Goal: Task Accomplishment & Management: Manage account settings

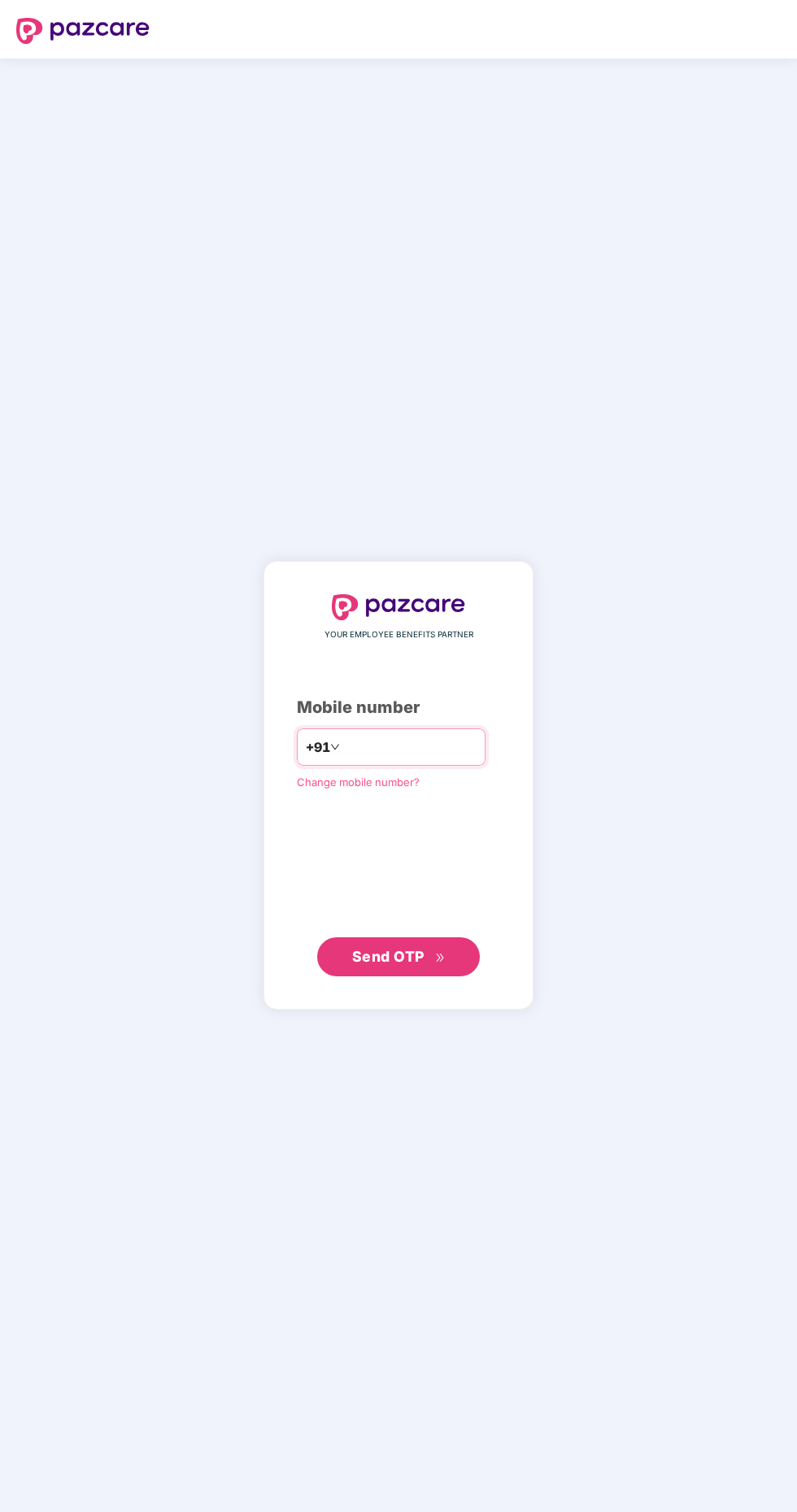
click at [393, 760] on input "number" at bounding box center [409, 747] width 134 height 26
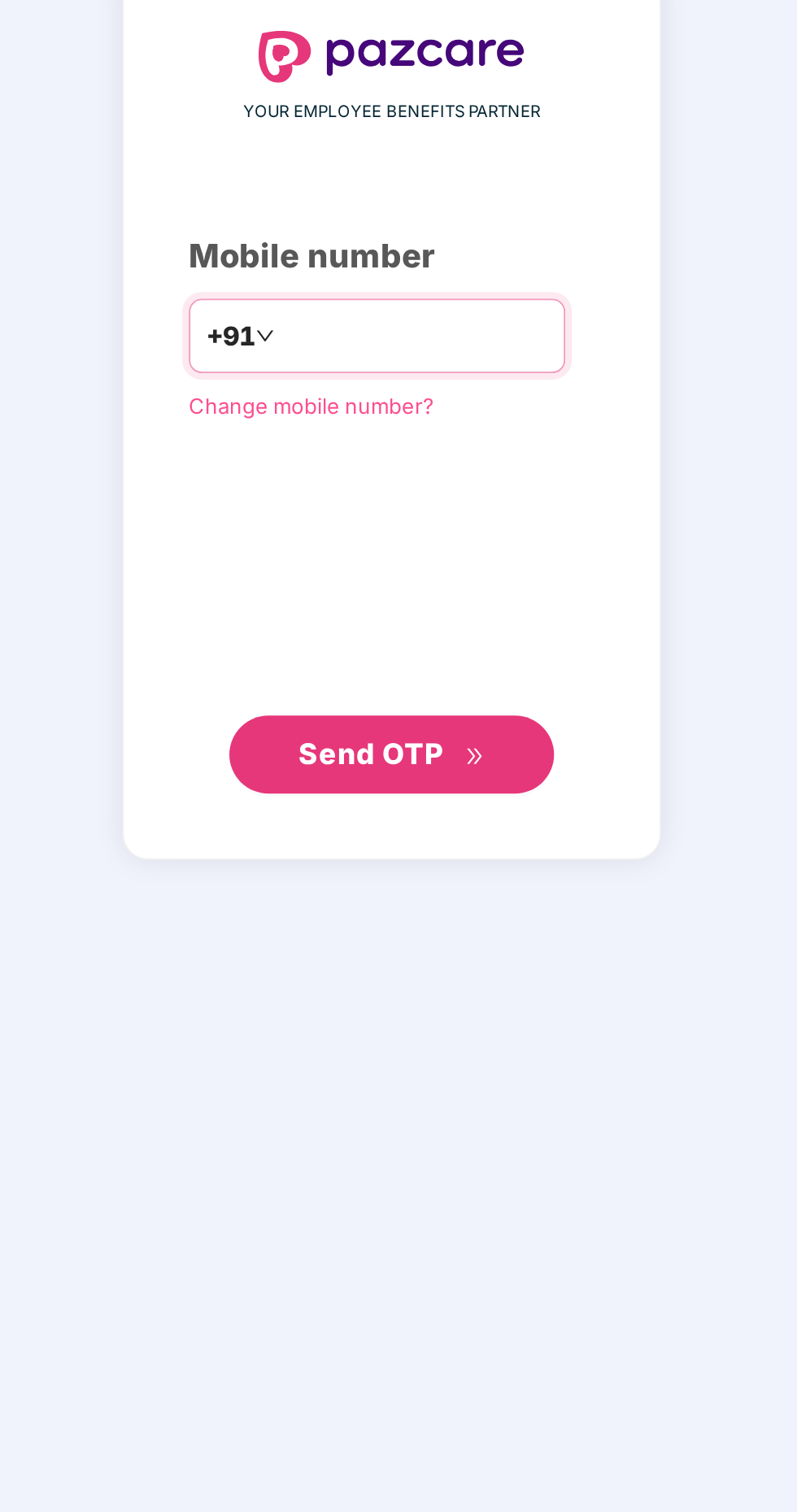
type input "**********"
click at [428, 968] on span "Send OTP" at bounding box center [398, 957] width 93 height 23
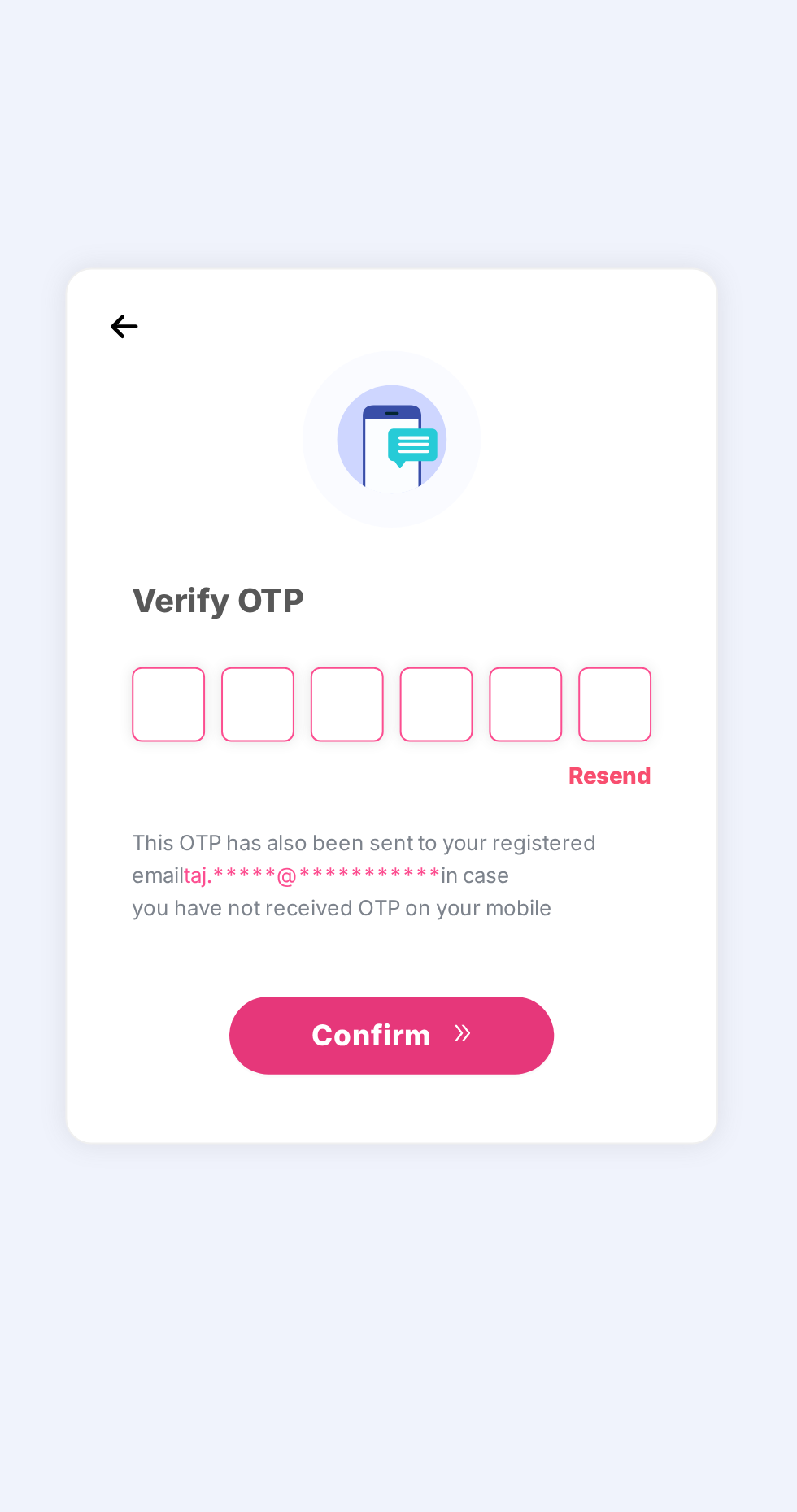
scroll to position [4, 0]
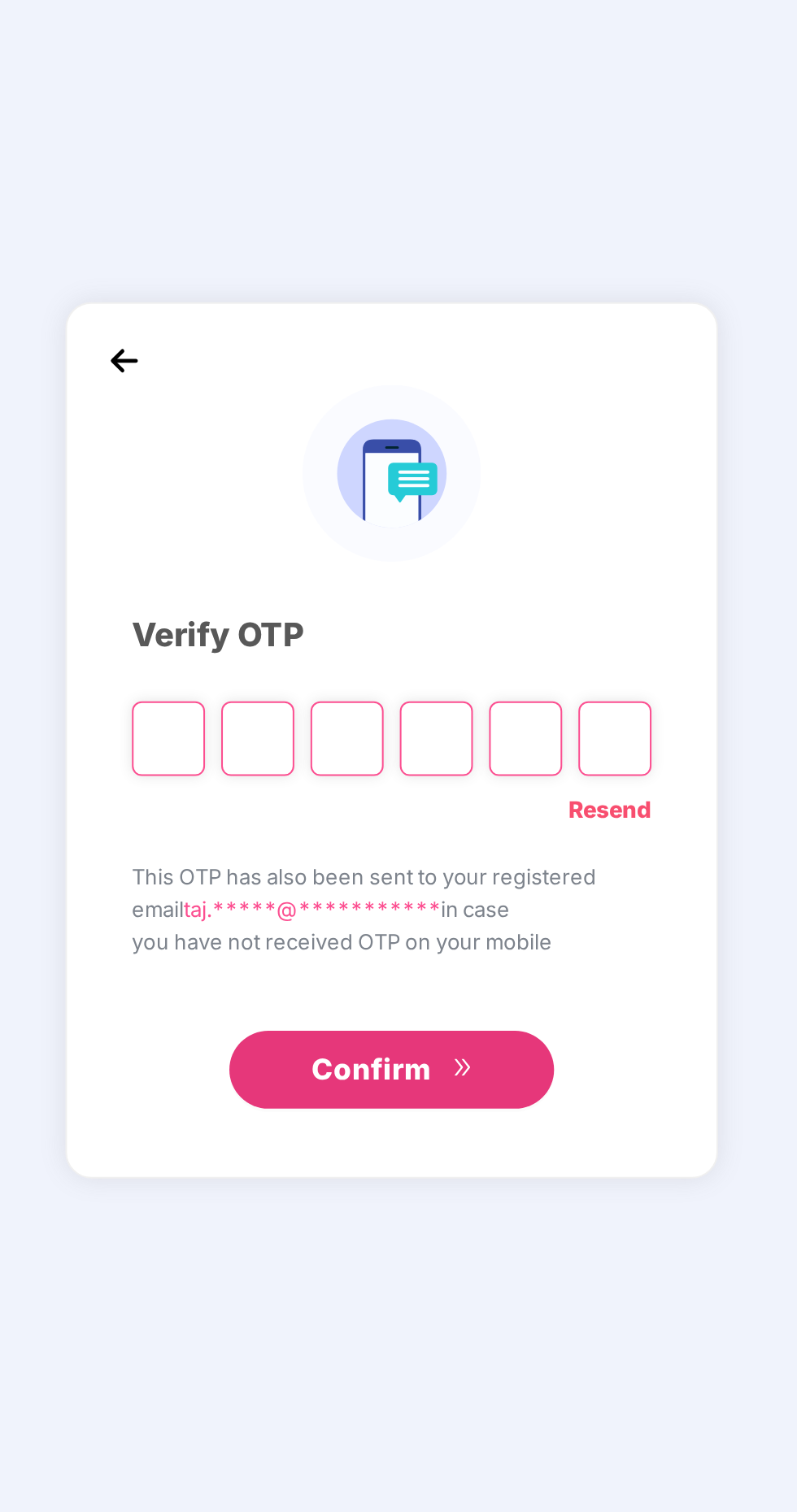
click at [287, 803] on input "Please enter verification code. Digit 1" at bounding box center [286, 784] width 37 height 38
type input "*"
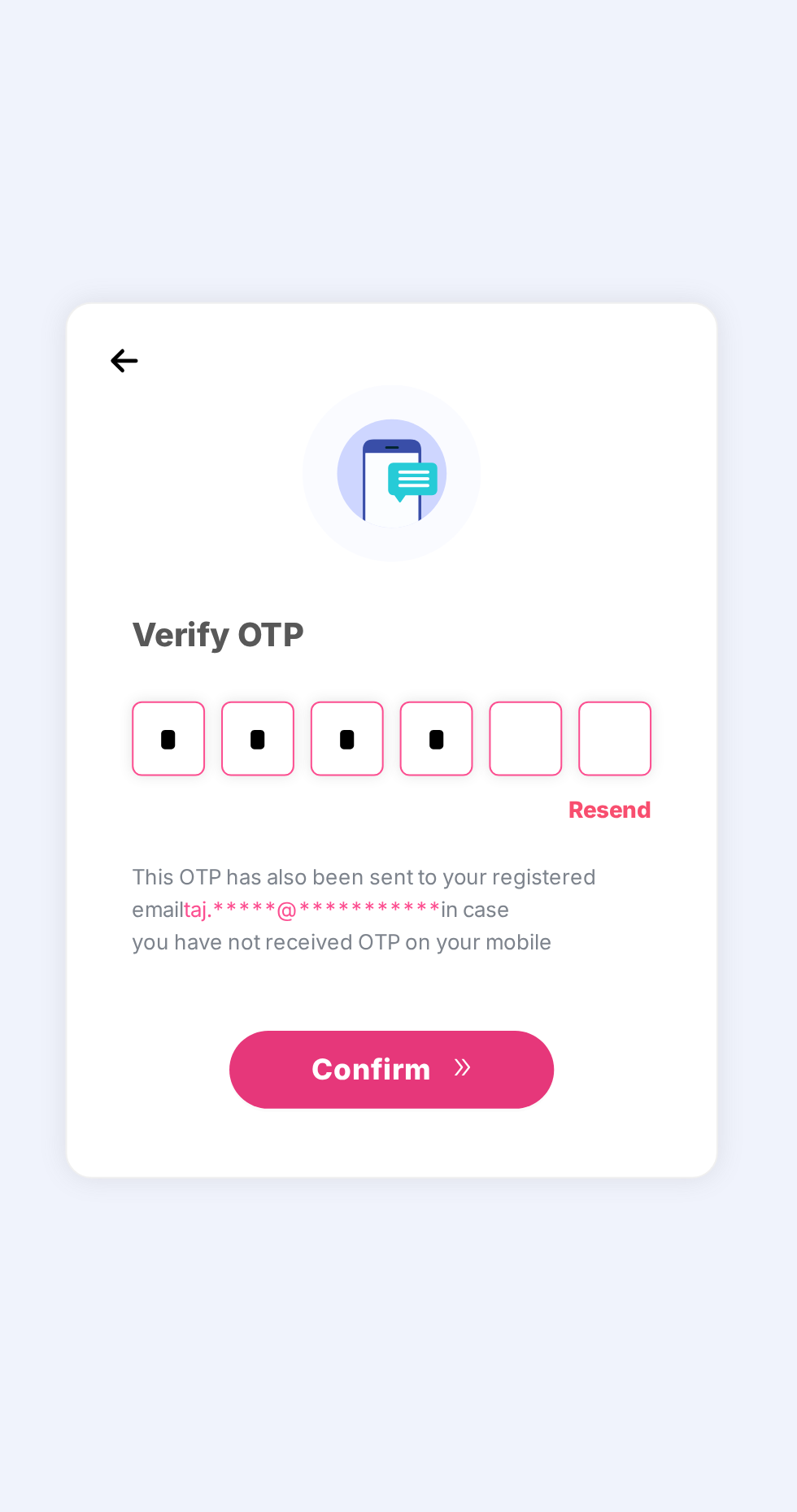
type input "*"
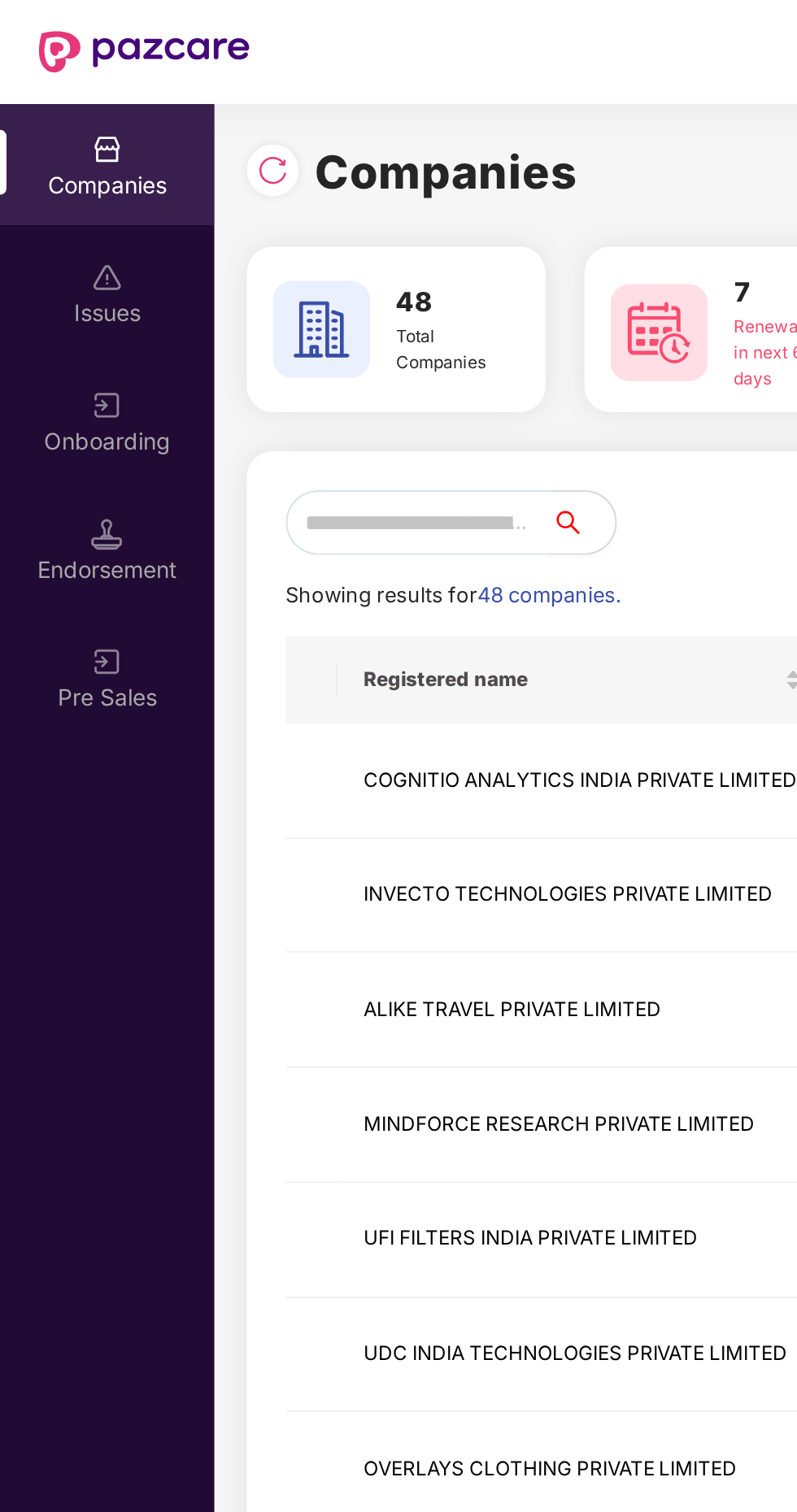
click at [210, 263] on input "text" at bounding box center [210, 261] width 133 height 32
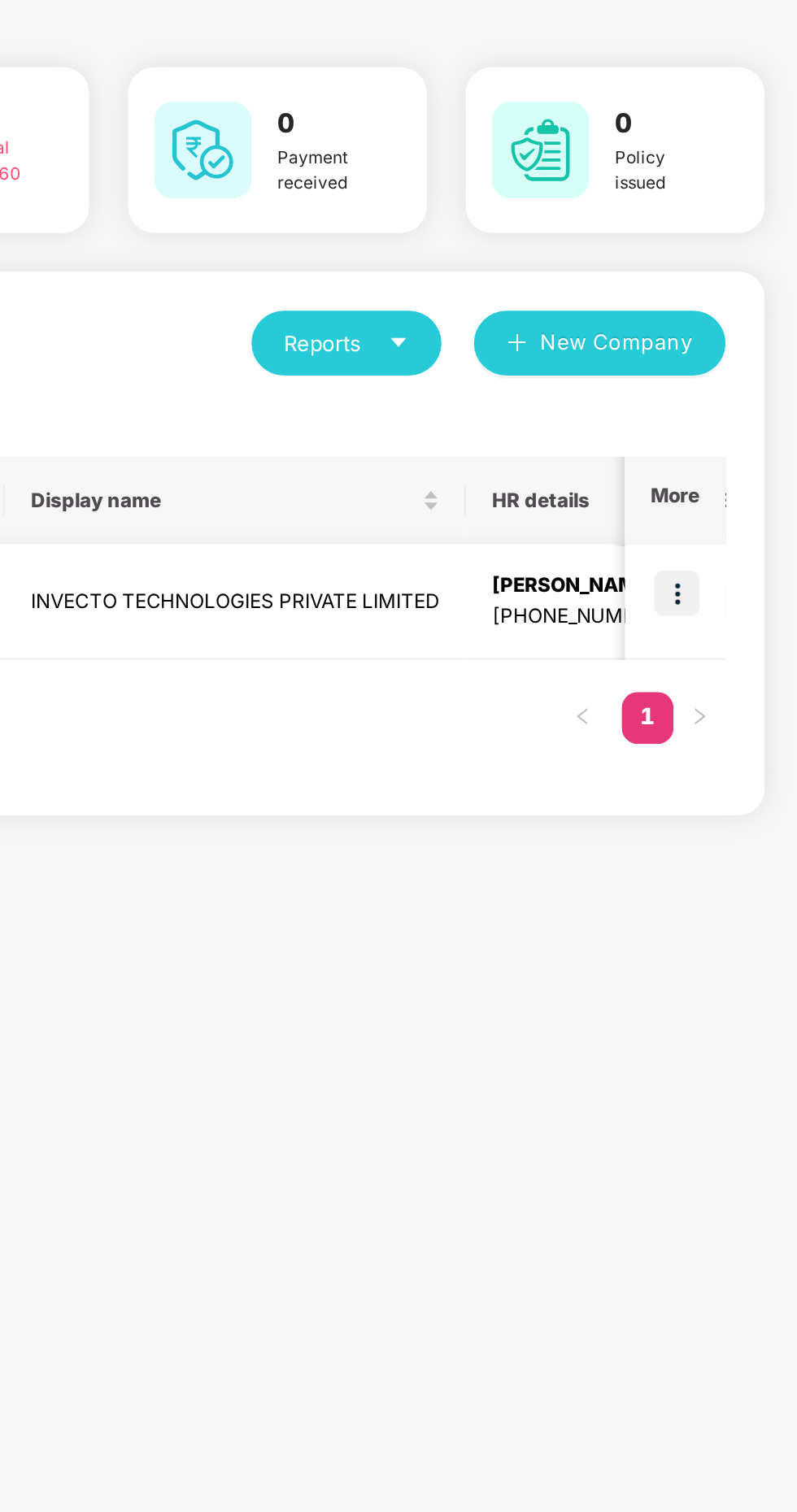
type input "***"
click at [736, 391] on img at bounding box center [737, 387] width 23 height 23
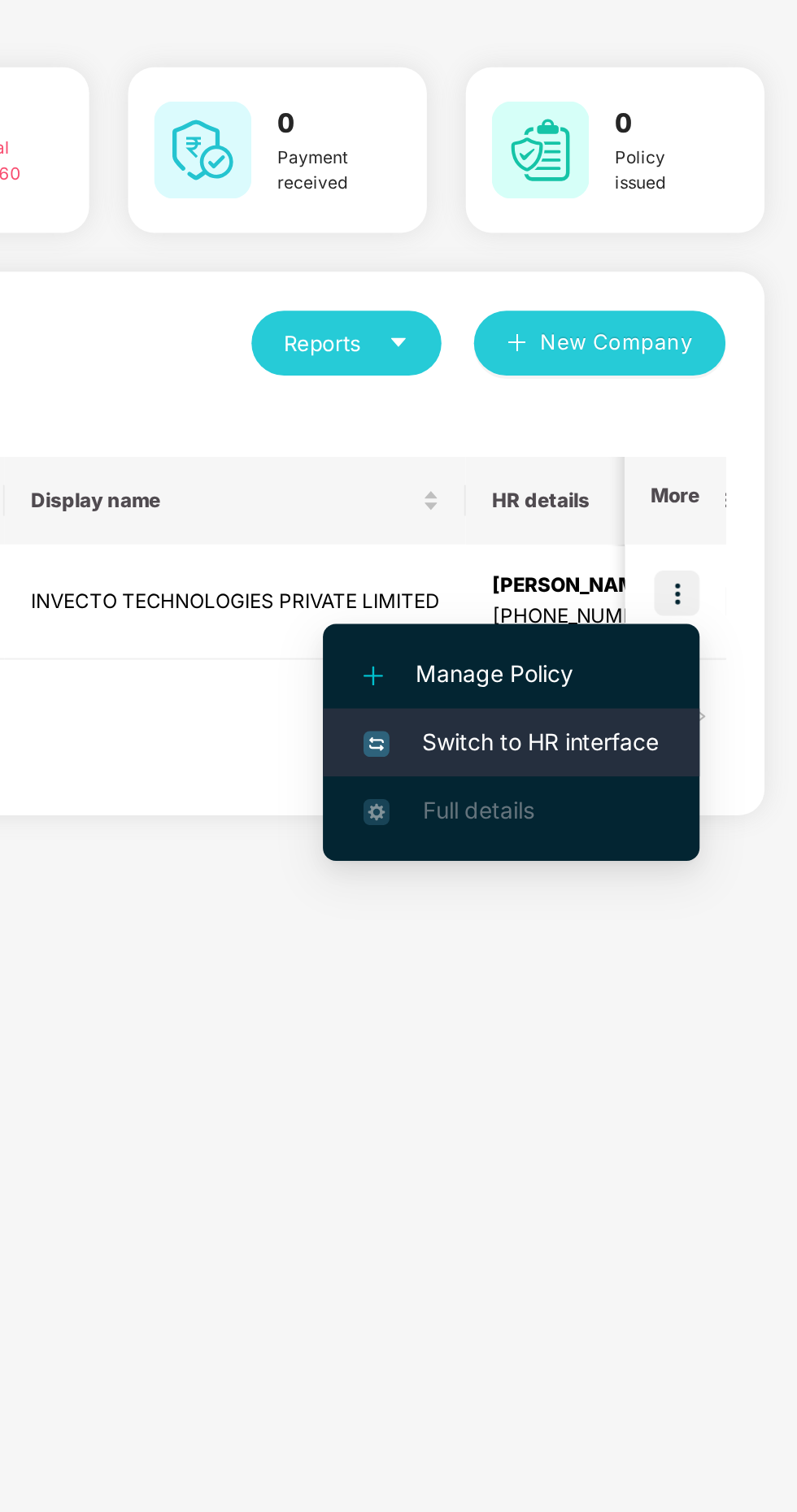
click at [662, 464] on span "Switch to HR interface" at bounding box center [653, 462] width 148 height 17
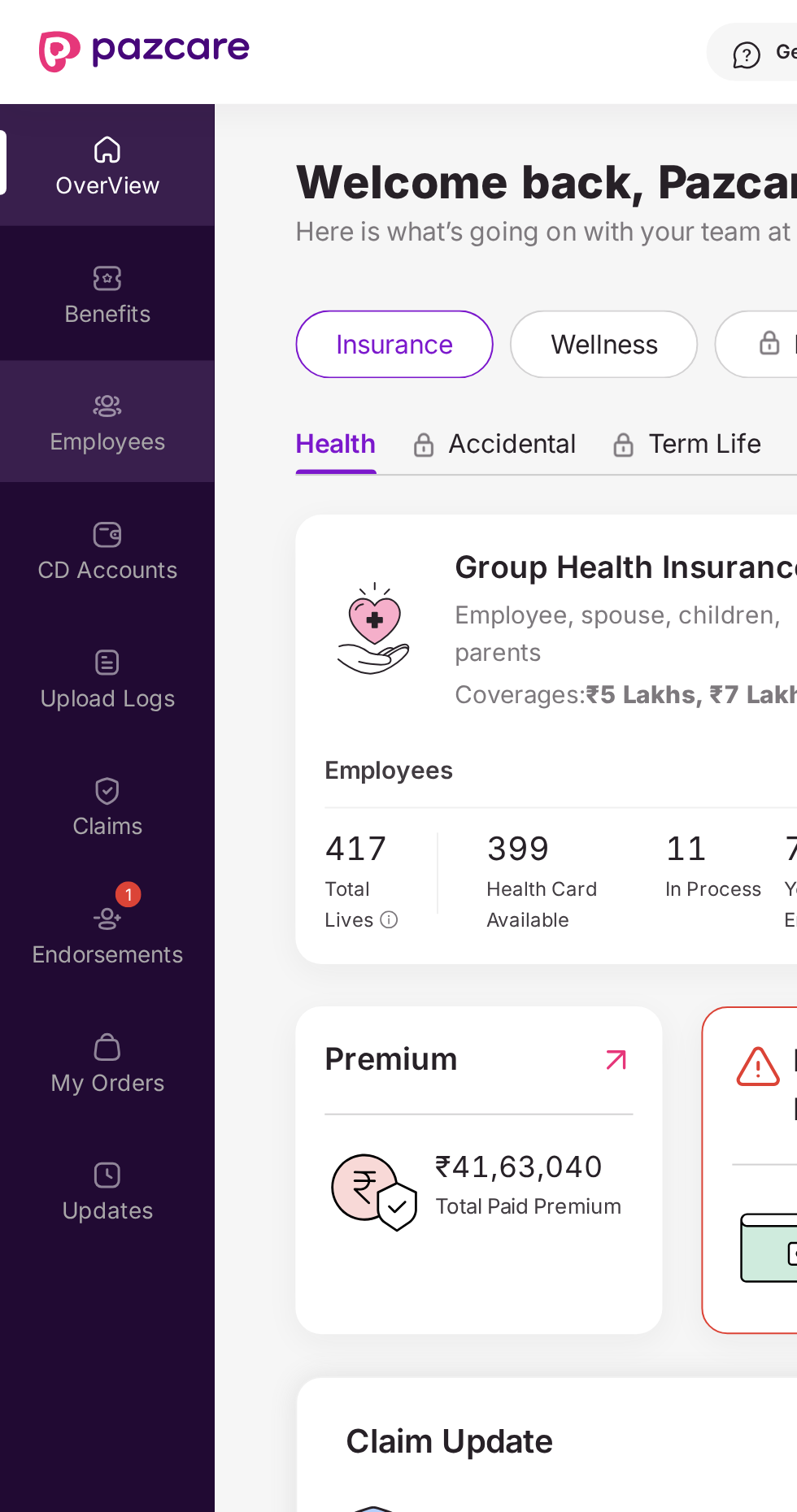
click at [52, 221] on div "Employees" at bounding box center [53, 221] width 107 height 17
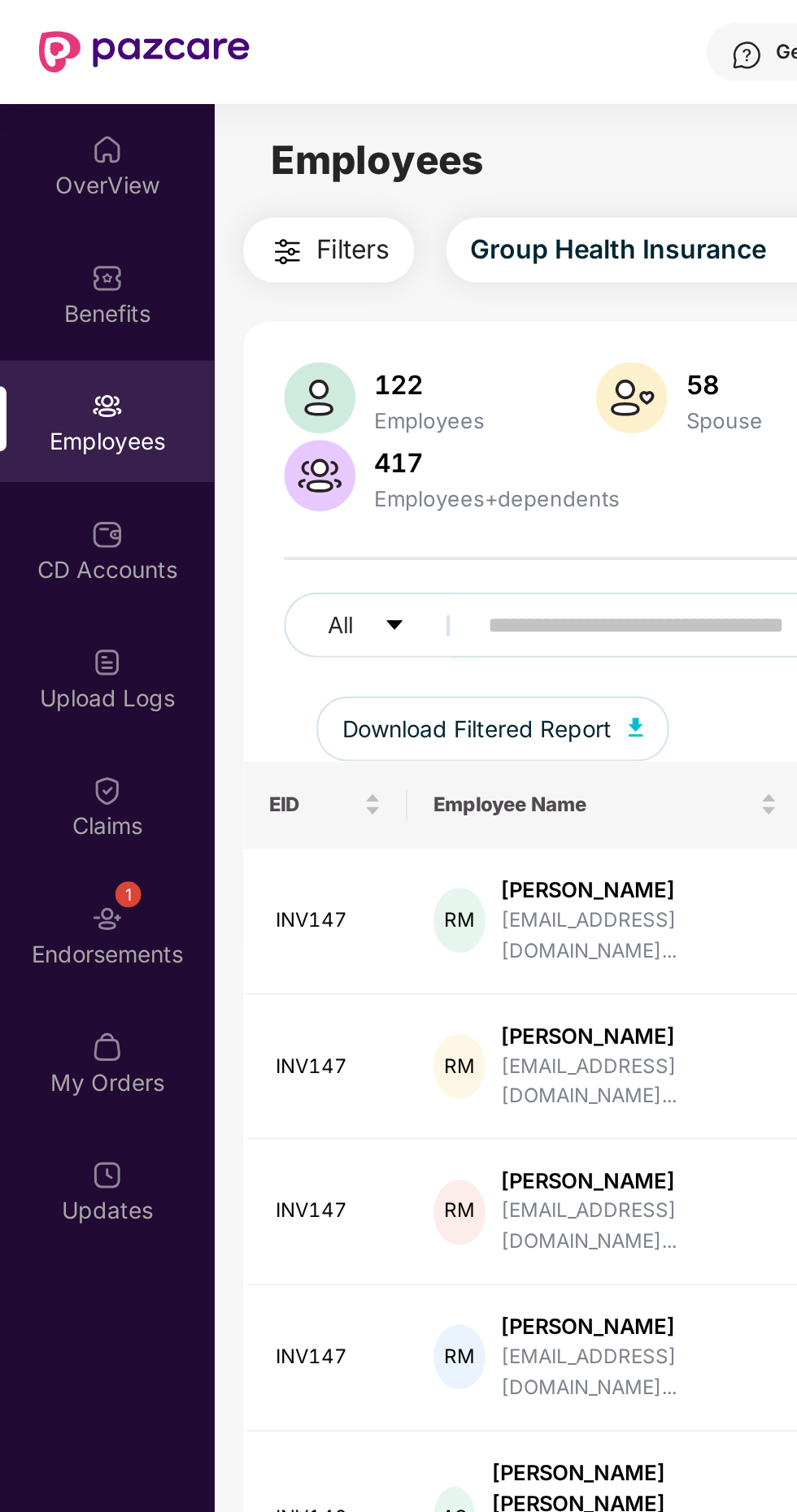
click at [165, 131] on span "Filters" at bounding box center [177, 124] width 37 height 20
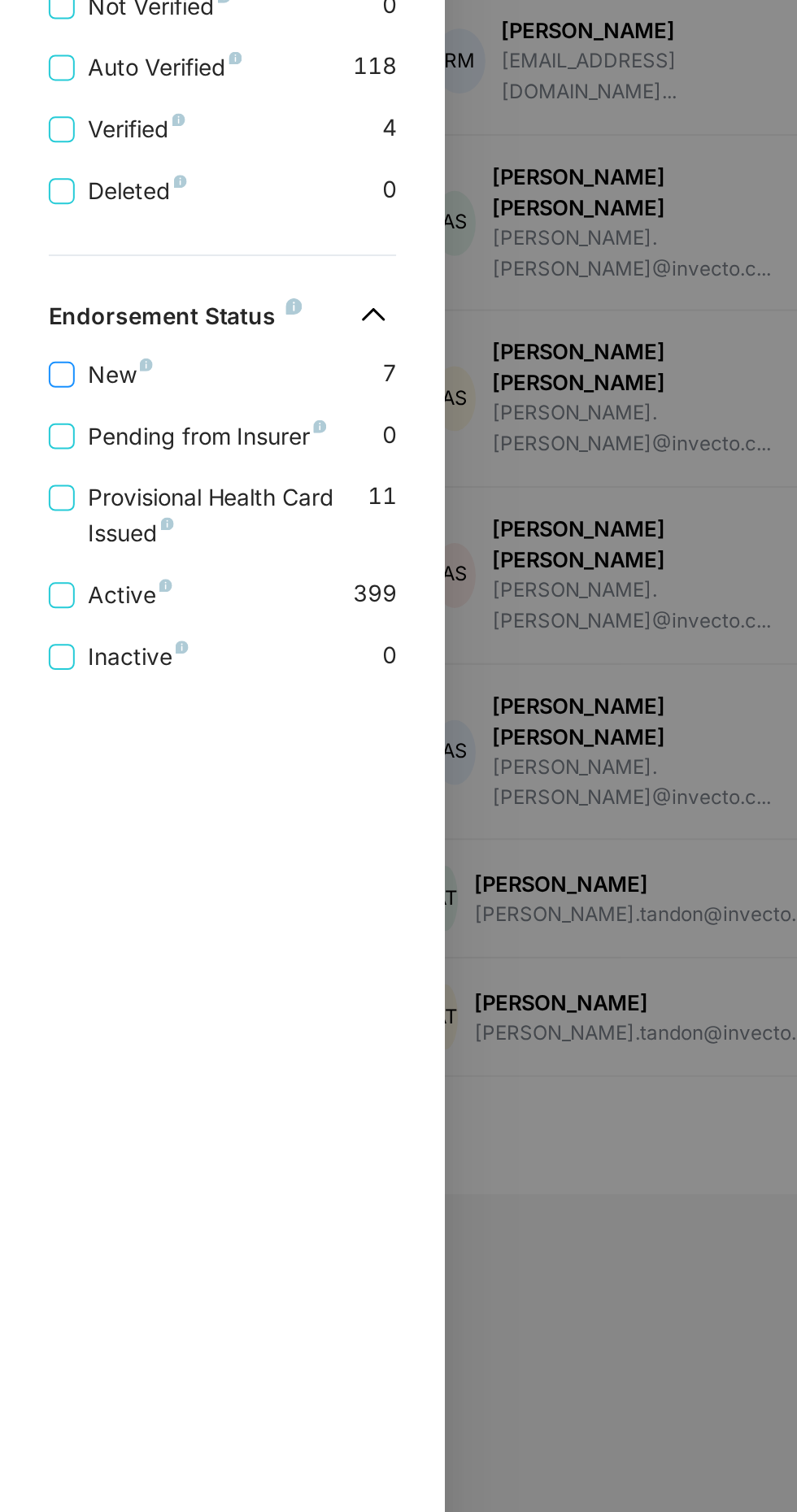
click at [55, 842] on span "New" at bounding box center [60, 836] width 45 height 17
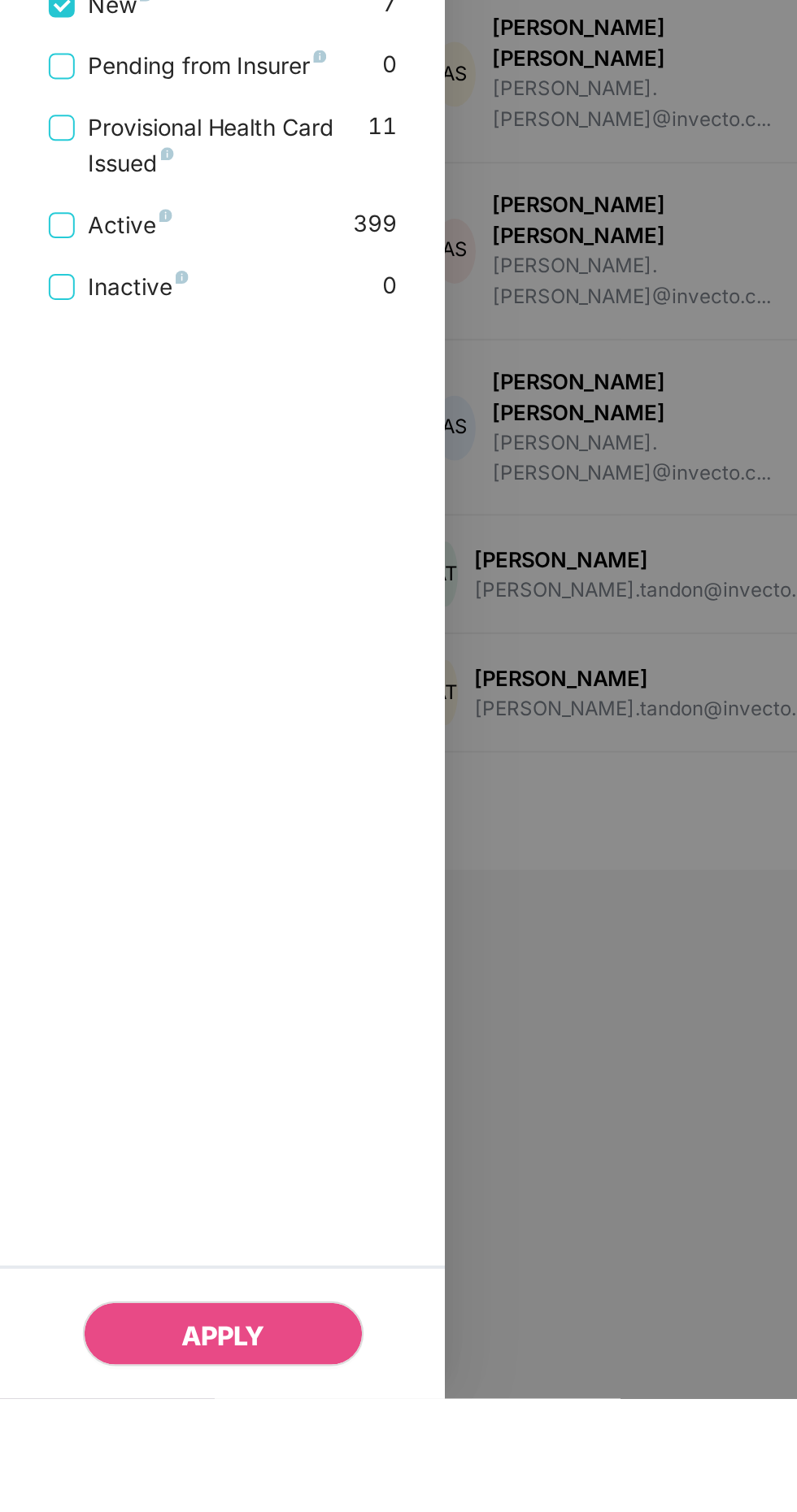
scroll to position [118, 0]
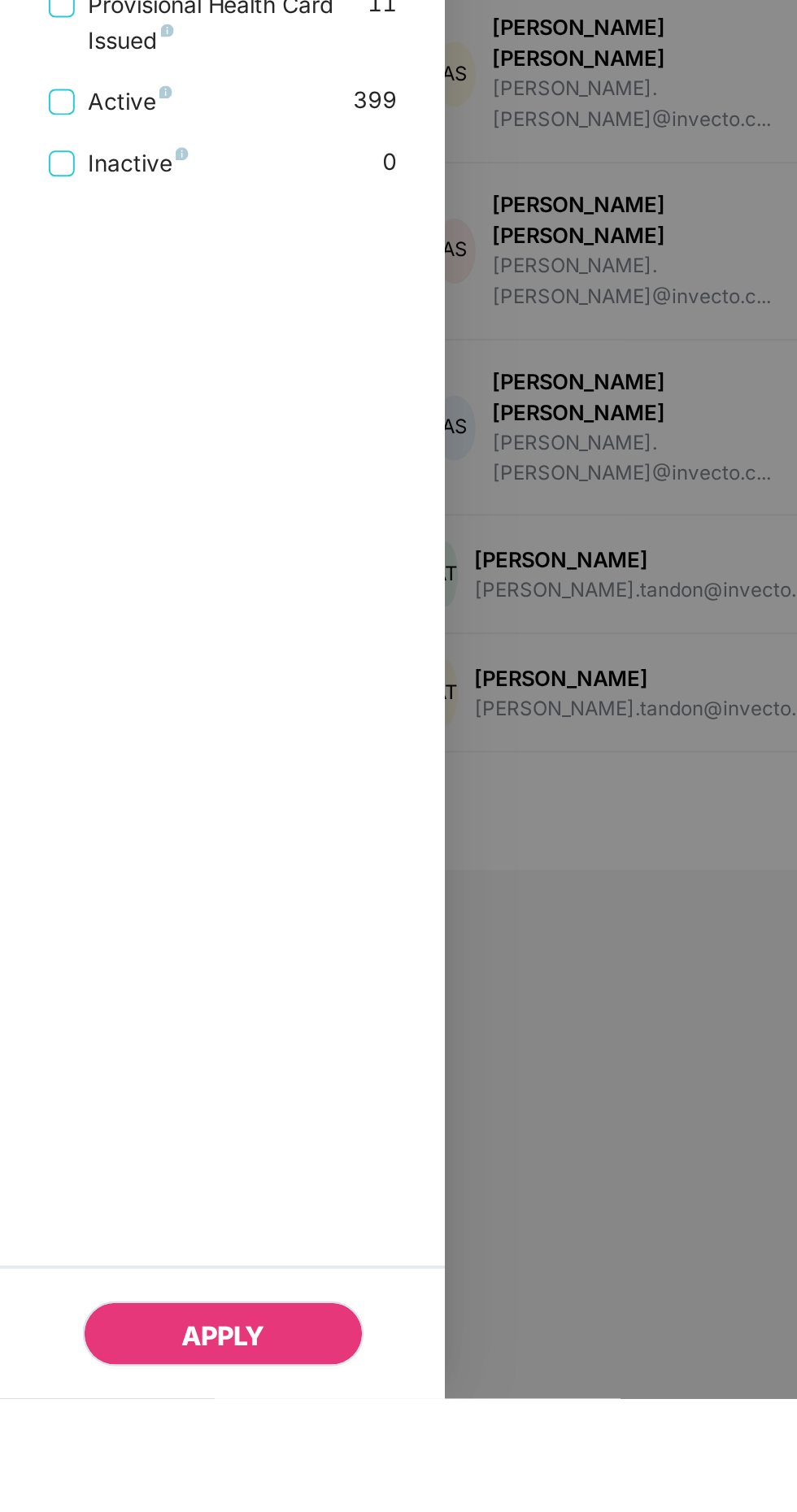
click at [121, 1468] on span "APPLY" at bounding box center [111, 1480] width 41 height 17
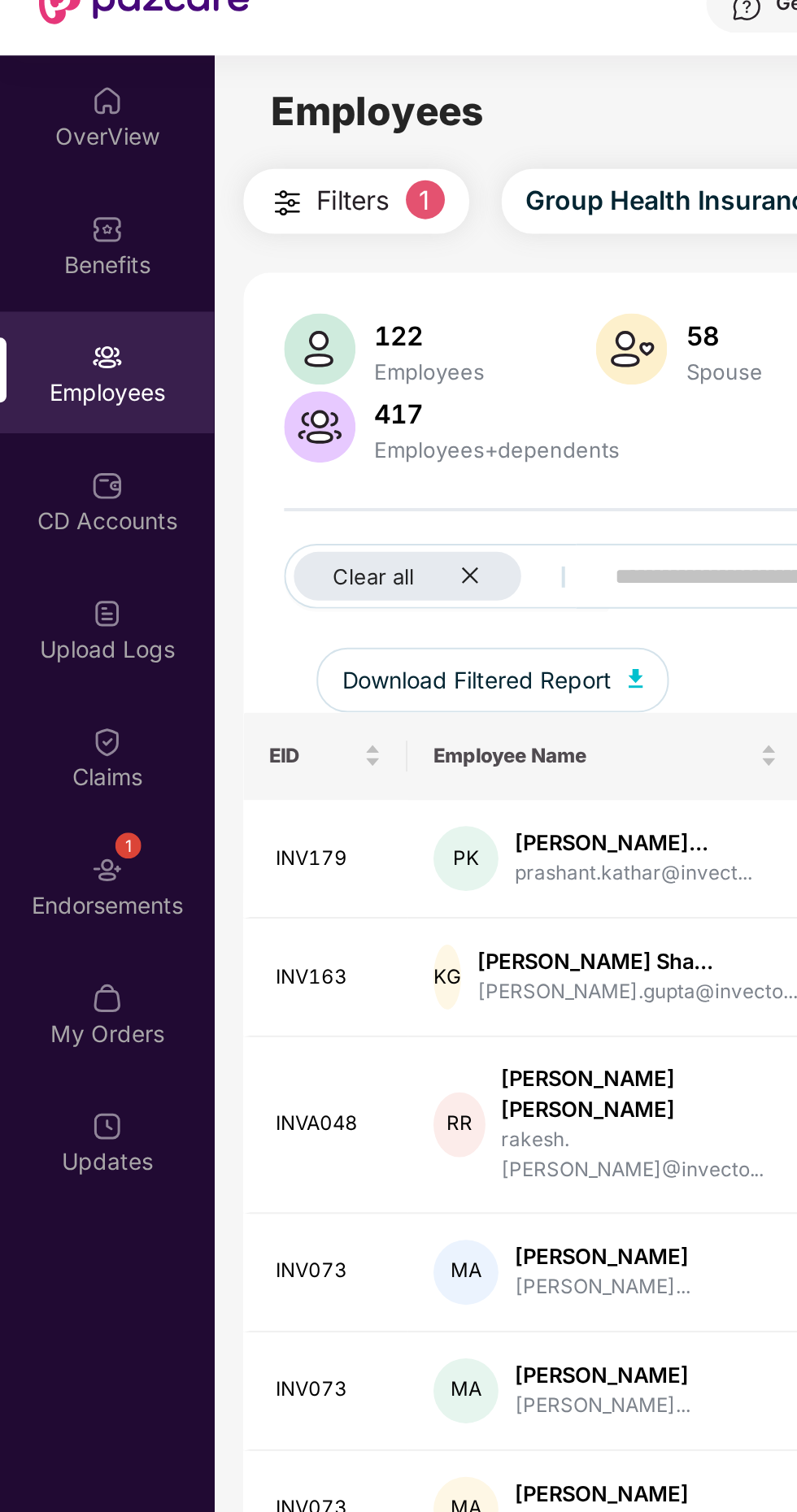
scroll to position [81, 0]
